Goal: Information Seeking & Learning: Learn about a topic

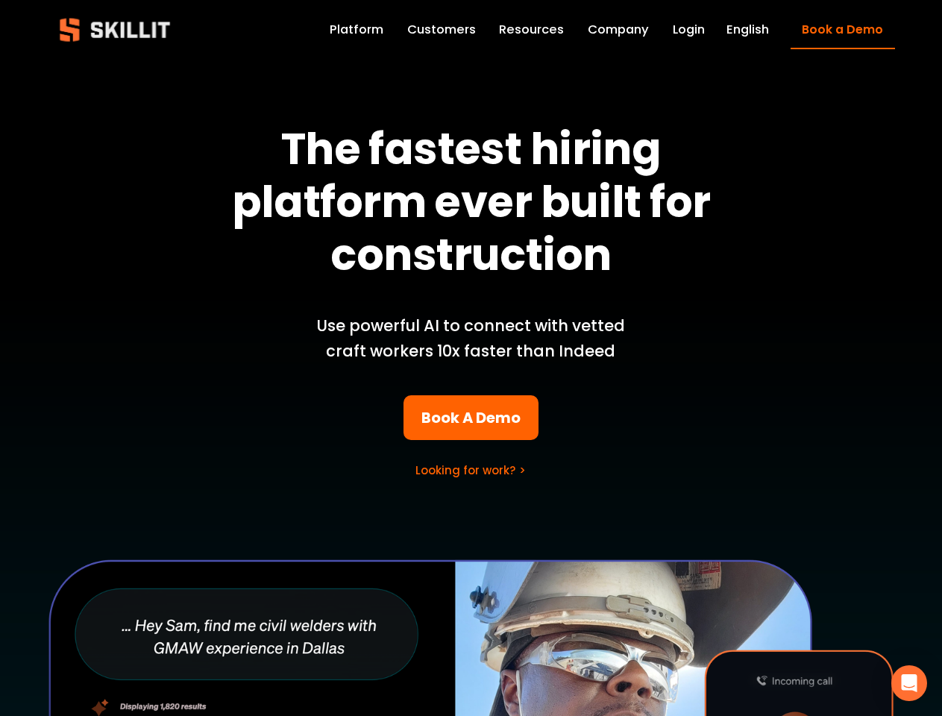
click at [471, 358] on p "Use powerful AI to connect with vetted craft workers 10x faster than Indeed" at bounding box center [471, 338] width 348 height 51
click at [909, 683] on icon "Open Intercom Messenger" at bounding box center [910, 683] width 16 height 18
